Goal: Find specific page/section: Find specific page/section

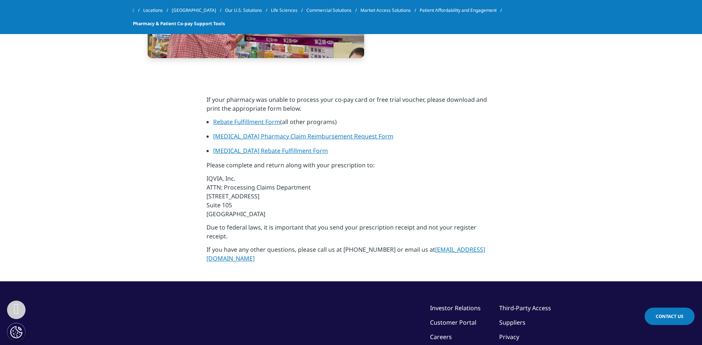
scroll to position [814, 0]
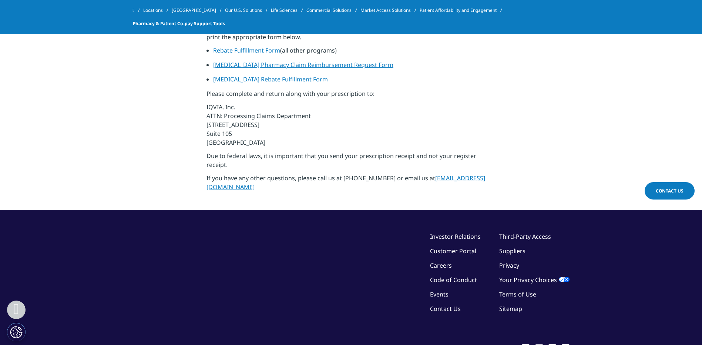
click at [526, 232] on li "Third-Party Access" at bounding box center [534, 236] width 70 height 9
click at [526, 232] on link "Third-Party Access" at bounding box center [525, 236] width 52 height 8
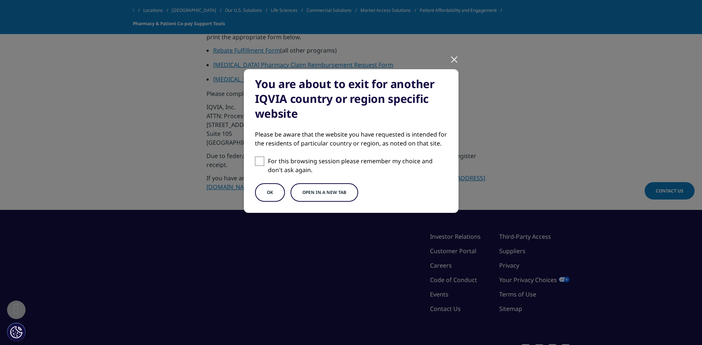
click at [456, 60] on div at bounding box center [454, 59] width 9 height 20
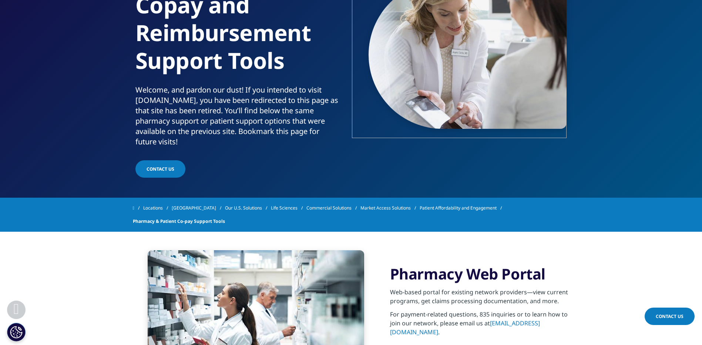
scroll to position [0, 0]
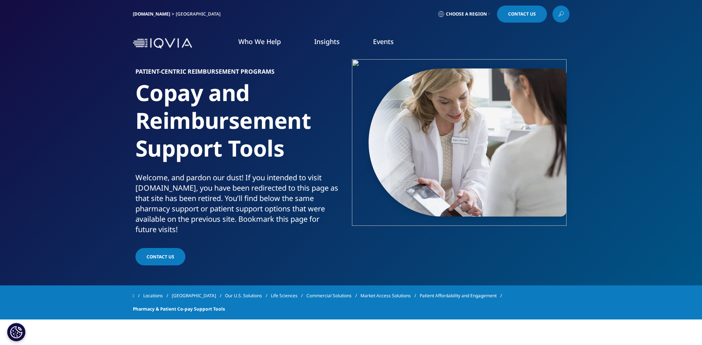
click at [481, 13] on span "Choose a Region" at bounding box center [466, 14] width 41 height 6
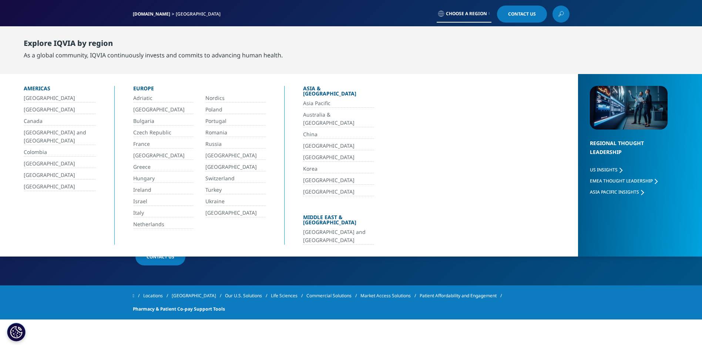
click at [39, 184] on link "[GEOGRAPHIC_DATA]" at bounding box center [60, 186] width 72 height 9
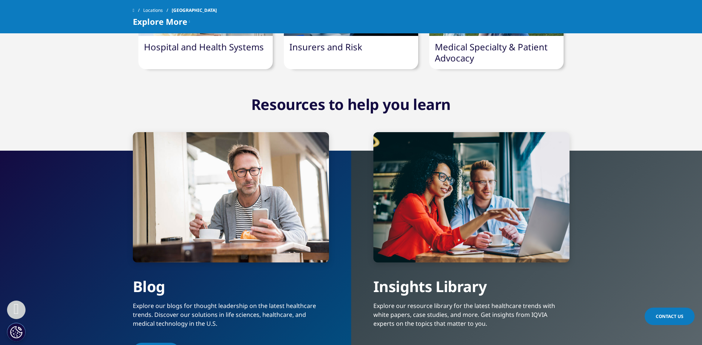
scroll to position [1066, 0]
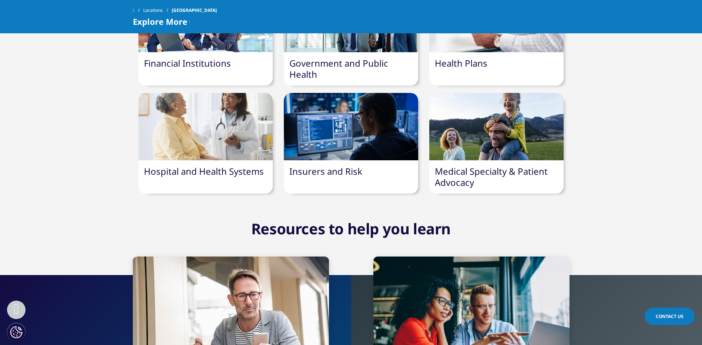
click at [184, 171] on link "Hospital and Health Systems" at bounding box center [204, 171] width 120 height 12
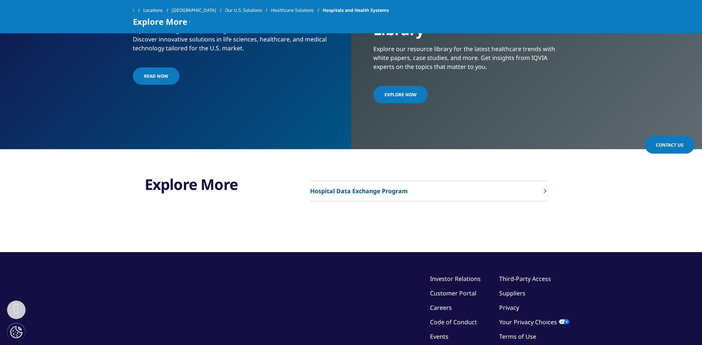
scroll to position [1951, 0]
